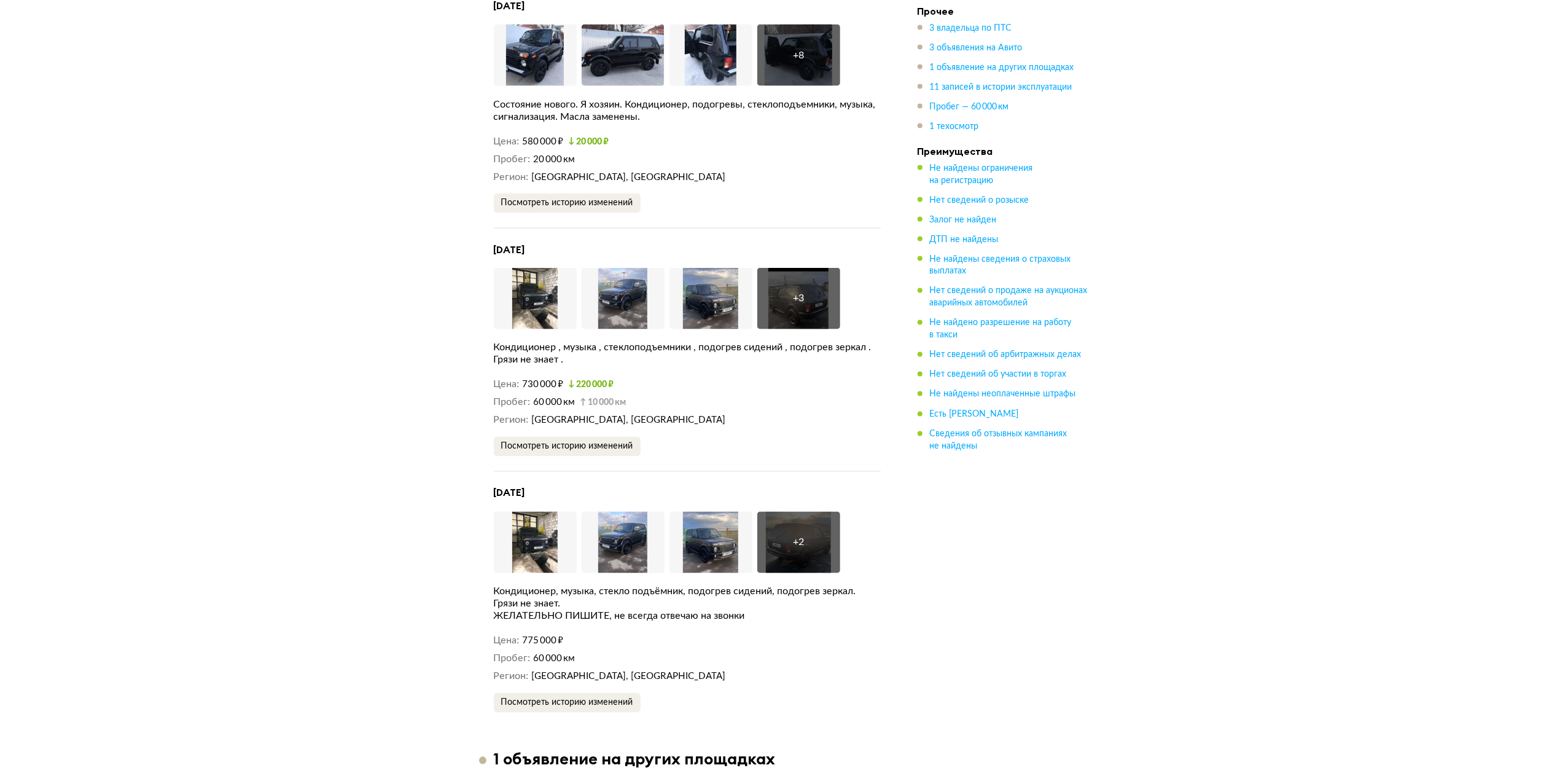
scroll to position [2673, 0]
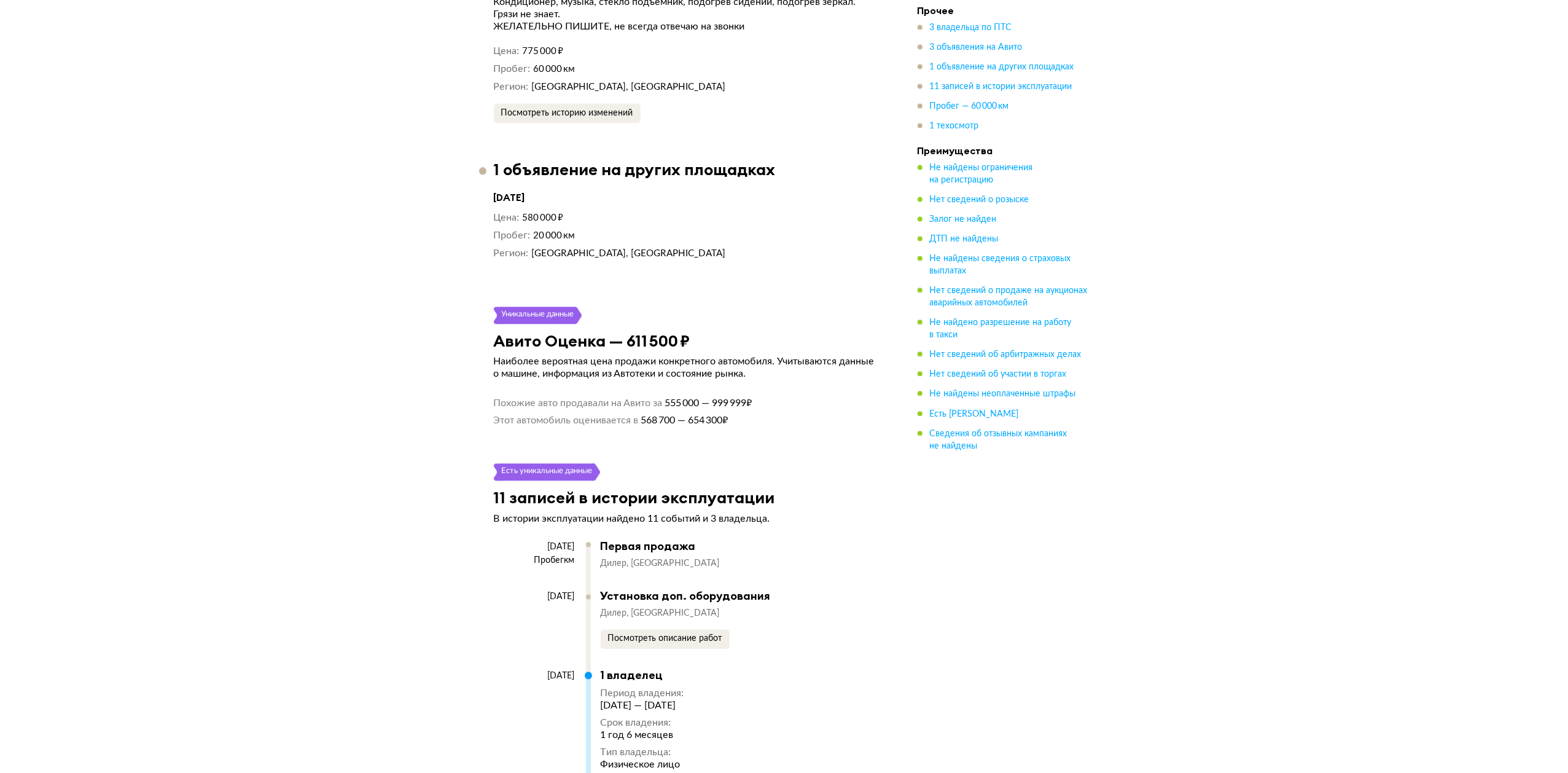
drag, startPoint x: 745, startPoint y: 417, endPoint x: 443, endPoint y: 285, distance: 329.6
click at [443, 285] on div "LADA 4x4, 2019 Отчёт от [DATE] Ccылка на отчёт скопирована Скачать Поделиться C…" at bounding box center [784, 136] width 1568 height 5499
click at [803, 419] on div "Не найдены ограничения на регистрацию Мы проверили базы данных судебных пристав…" at bounding box center [688, 461] width 417 height 4749
drag, startPoint x: 801, startPoint y: 418, endPoint x: 354, endPoint y: 303, distance: 461.6
click at [354, 303] on div "LADA 4x4, 2019 Отчёт от [DATE] Ccылка на отчёт скопирована Скачать Поделиться C…" at bounding box center [784, 136] width 1568 height 5499
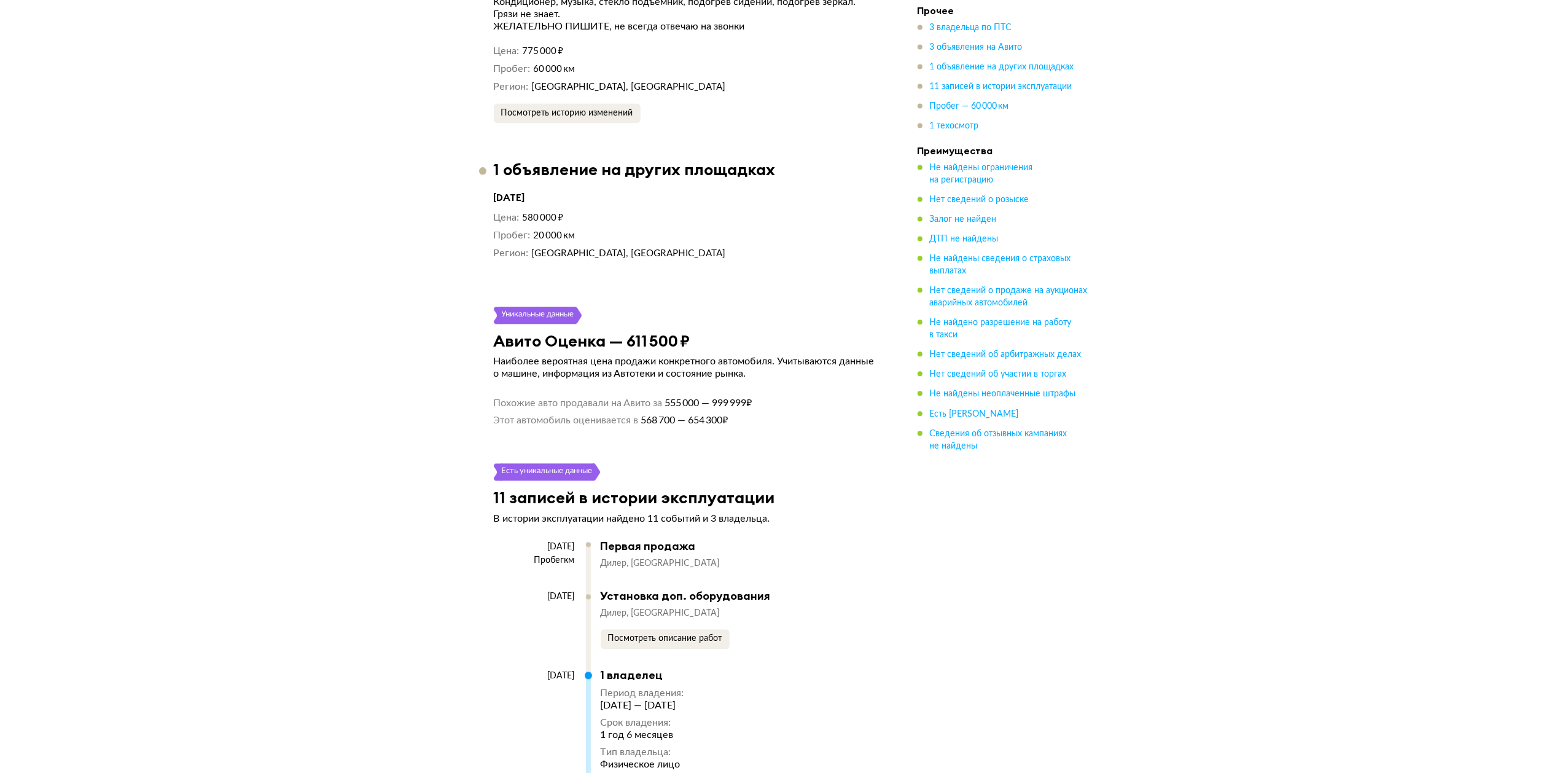
click at [815, 441] on div "Не найдены ограничения на регистрацию Мы проверили базы данных судебных пристав…" at bounding box center [688, 461] width 417 height 4749
drag, startPoint x: 353, startPoint y: 278, endPoint x: 343, endPoint y: 272, distance: 11.7
click at [343, 272] on div "LADA 4x4, 2019 Отчёт от [DATE] Ccылка на отчёт скопирована Скачать Поделиться C…" at bounding box center [784, 136] width 1568 height 5499
click at [426, 340] on div "LADA 4x4, 2019 Отчёт от [DATE] Ccылка на отчёт скопирована Скачать Поделиться C…" at bounding box center [784, 136] width 1568 height 5499
drag, startPoint x: 428, startPoint y: 319, endPoint x: 347, endPoint y: 133, distance: 202.9
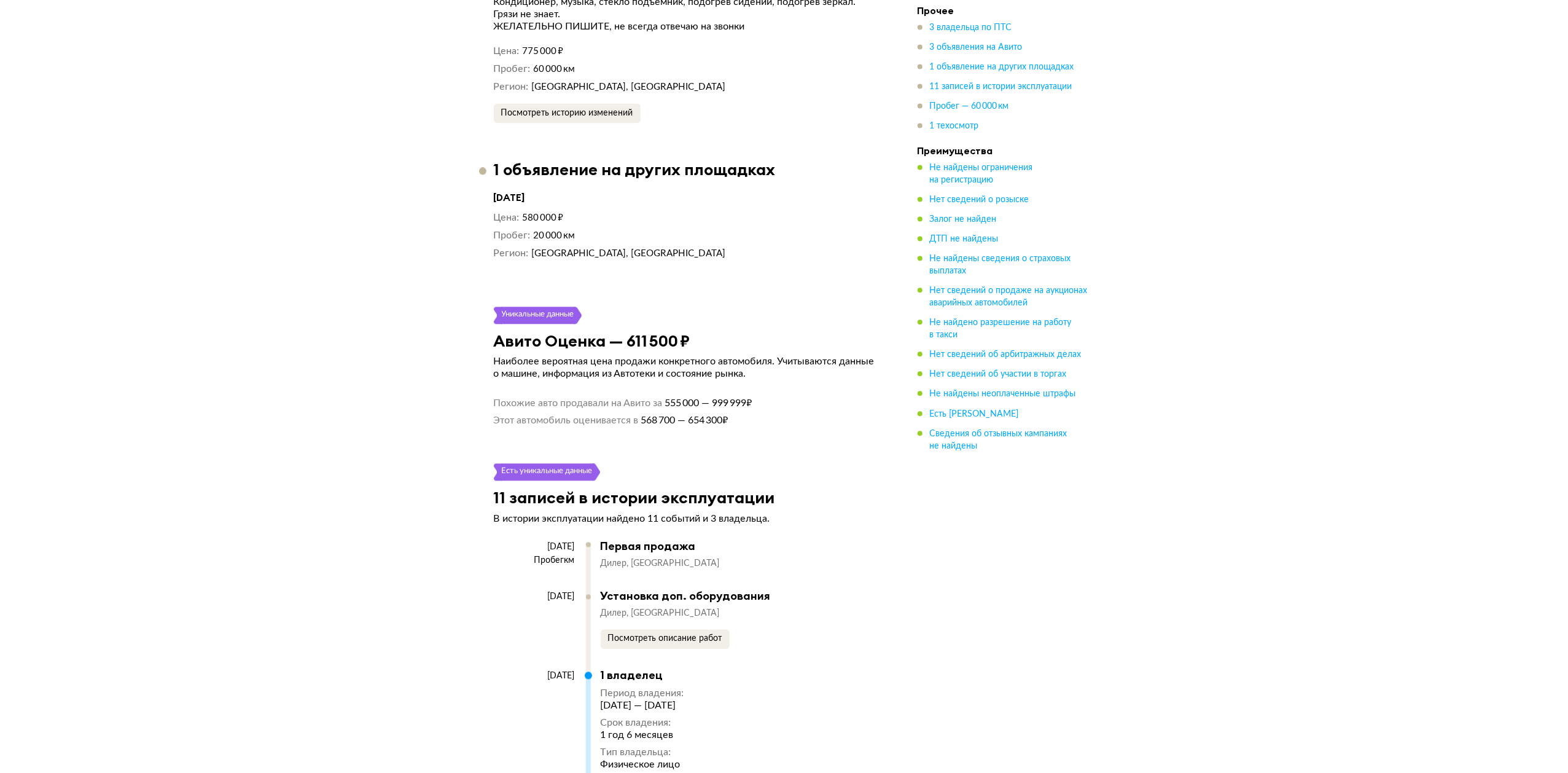
click at [347, 133] on div "LADA 4x4, 2019 Отчёт от [DATE] Ccылка на отчёт скопирована Скачать Поделиться C…" at bounding box center [784, 136] width 1568 height 5499
click at [399, 315] on div "LADA 4x4, 2019 Отчёт от [DATE] Ccылка на отчёт скопирована Скачать Поделиться C…" at bounding box center [784, 136] width 1568 height 5499
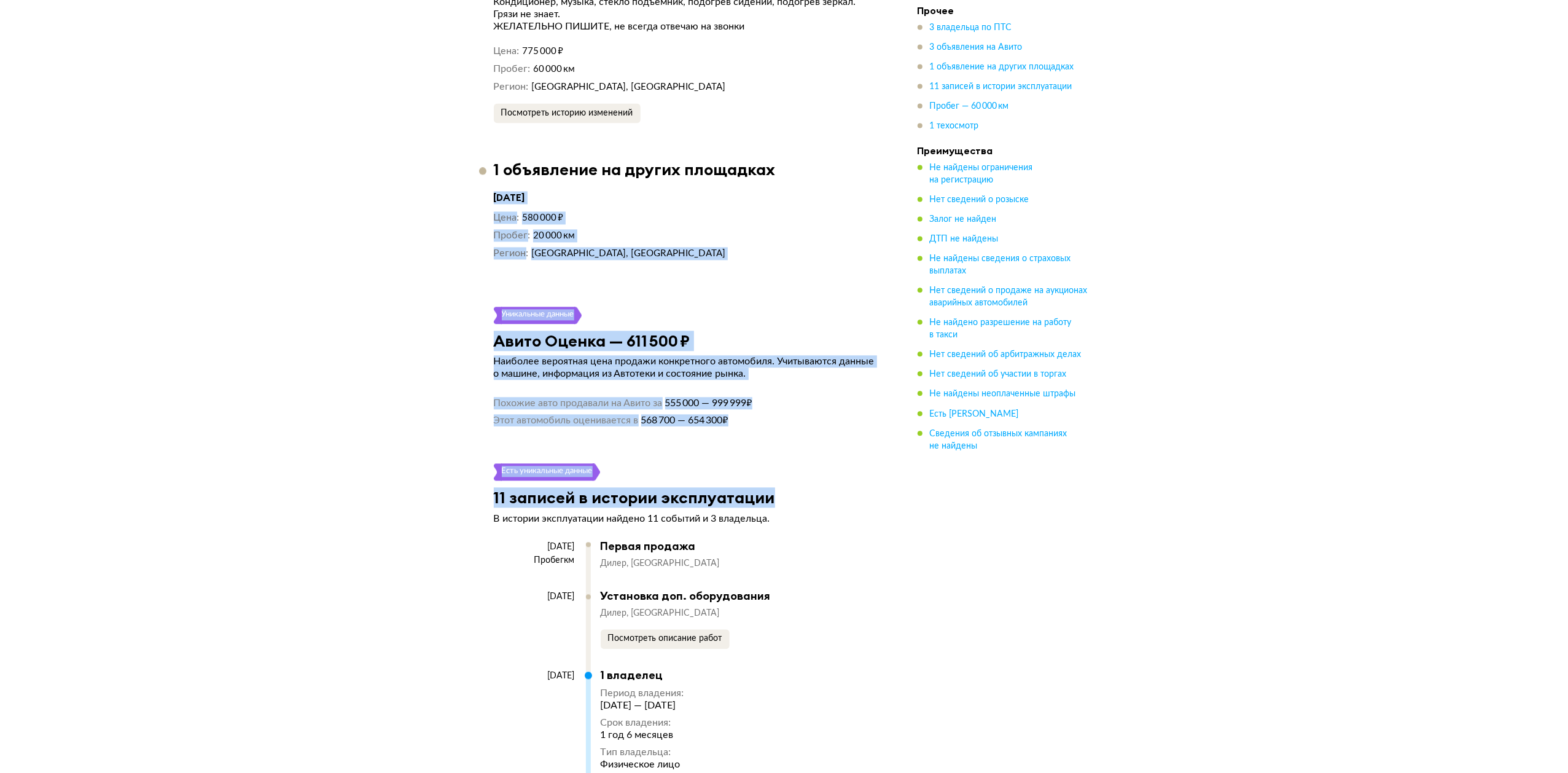
drag, startPoint x: 580, startPoint y: 336, endPoint x: 895, endPoint y: 492, distance: 351.5
click at [893, 492] on div "LADA 4x4, 2019 Отчёт от [DATE] Ccылка на отчёт скопирована Скачать Поделиться C…" at bounding box center [784, 136] width 1568 height 5499
click at [877, 489] on div "11 записей в истории эксплуатации" at bounding box center [688, 497] width 417 height 19
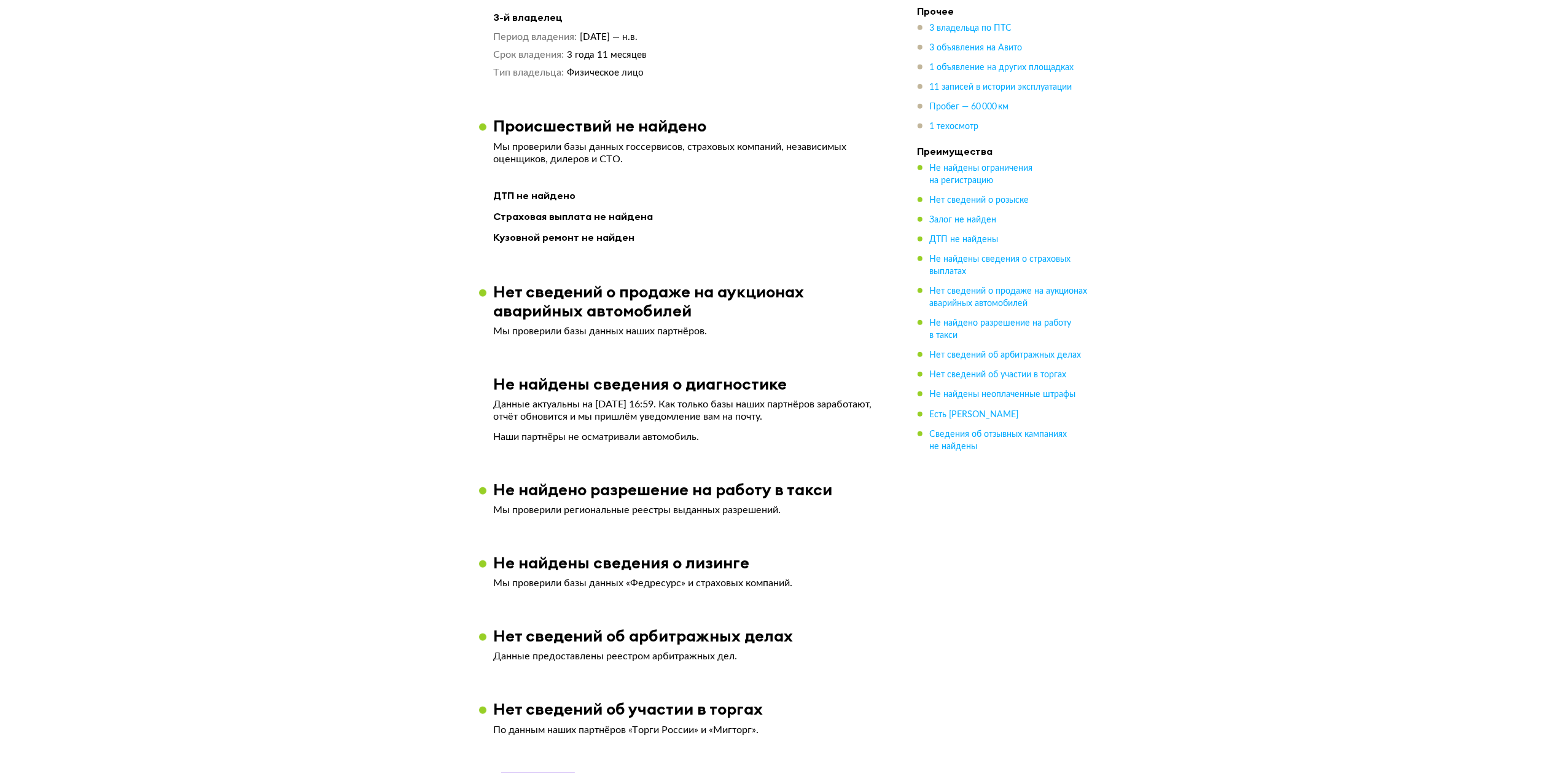
scroll to position [1101, 0]
